Goal: Navigation & Orientation: Find specific page/section

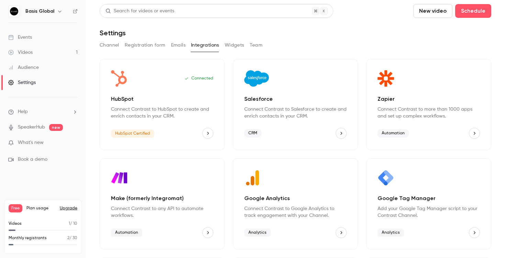
click at [28, 52] on div "Videos" at bounding box center [20, 52] width 24 height 7
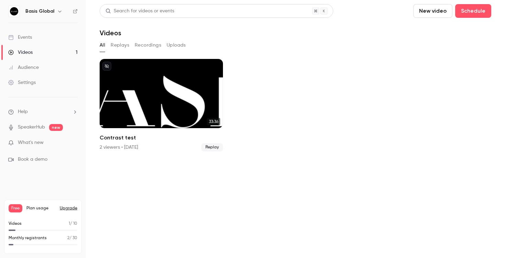
click at [27, 36] on div "Events" at bounding box center [20, 37] width 24 height 7
